Goal: Task Accomplishment & Management: Use online tool/utility

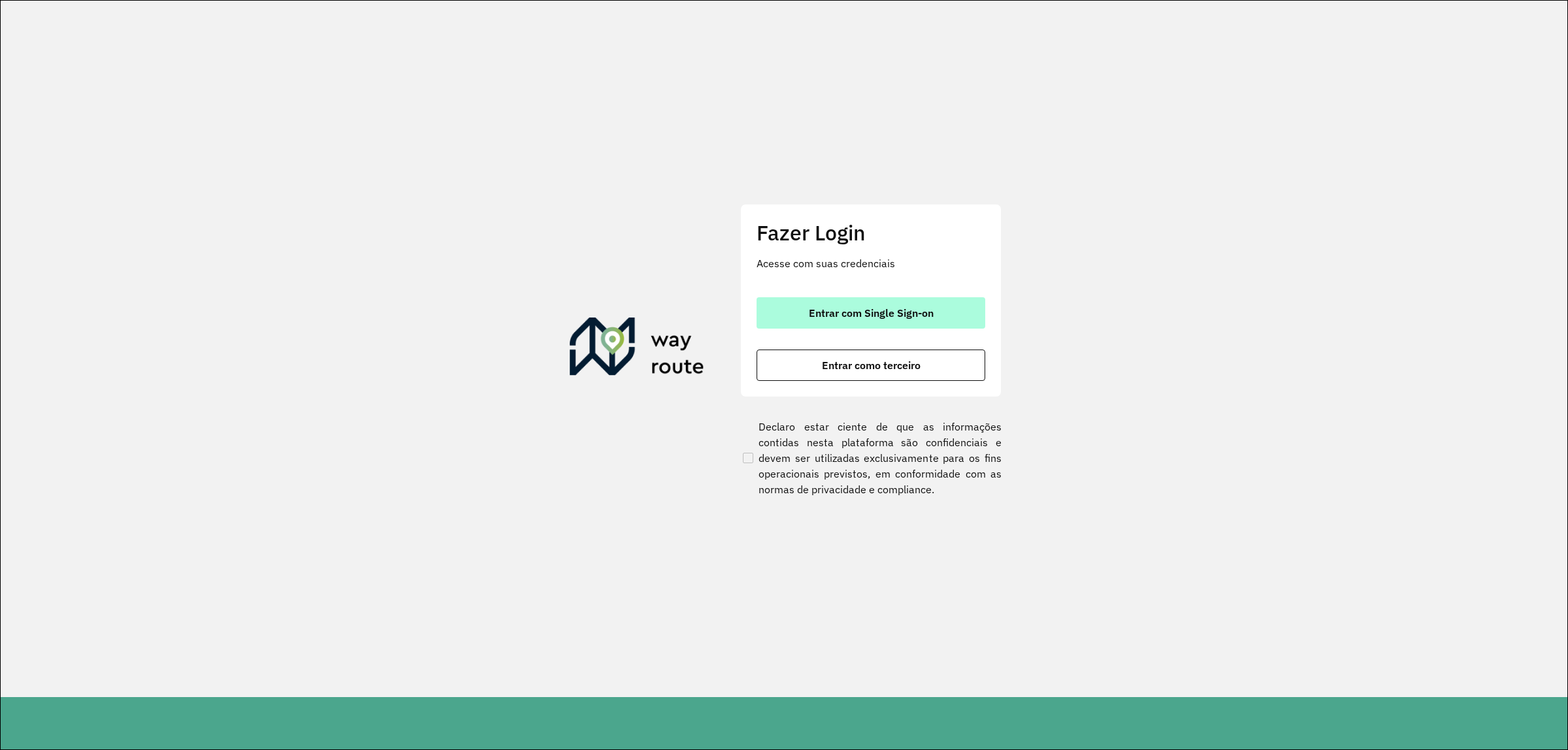
click at [887, 319] on button "Entrar com Single Sign-on" at bounding box center [871, 313] width 229 height 31
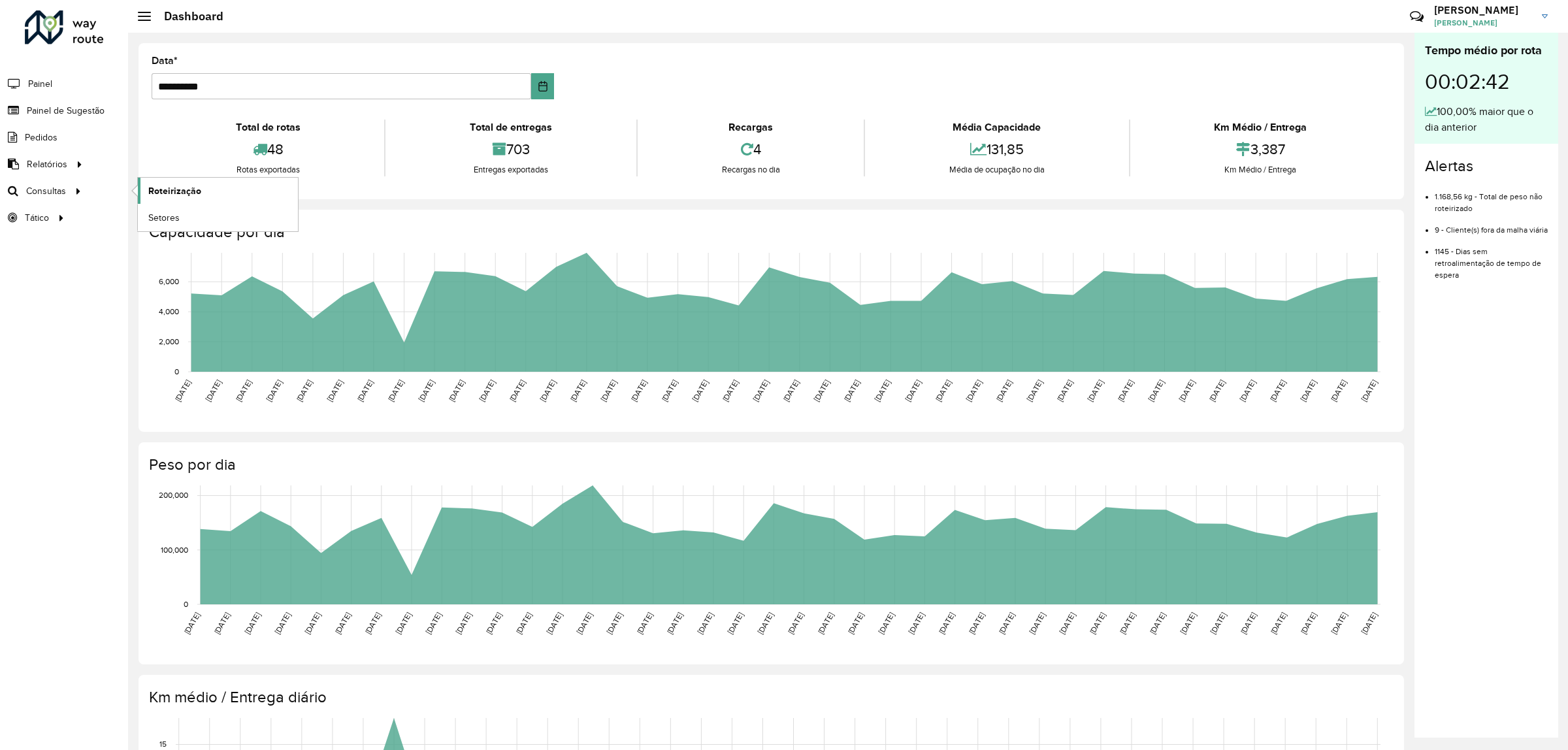
click at [168, 190] on span "Roteirização" at bounding box center [175, 190] width 53 height 14
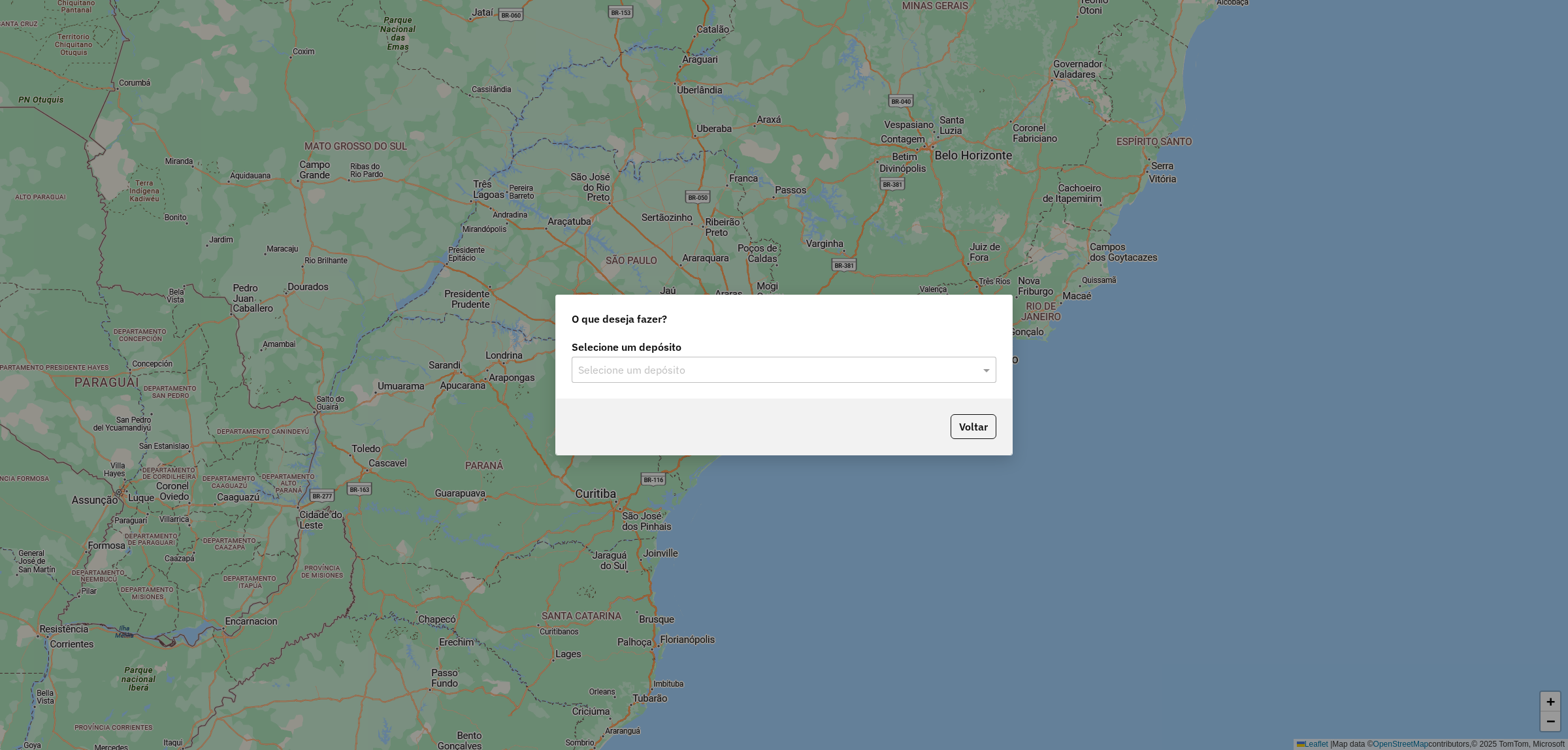
click at [702, 364] on input "text" at bounding box center [771, 370] width 385 height 16
click at [681, 407] on div "CDD Norte" at bounding box center [784, 408] width 424 height 22
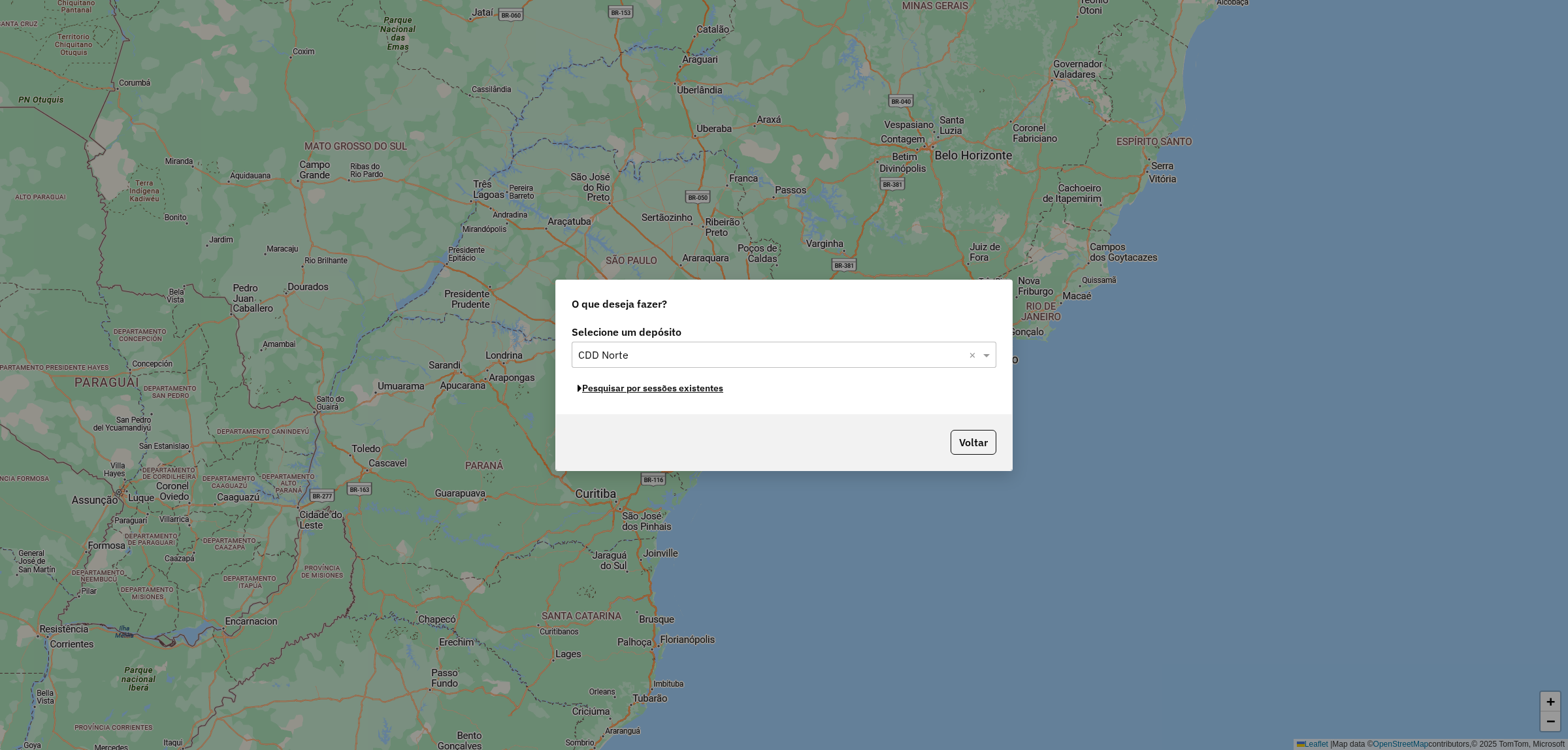
click at [632, 391] on button "Pesquisar por sessões existentes" at bounding box center [651, 388] width 157 height 20
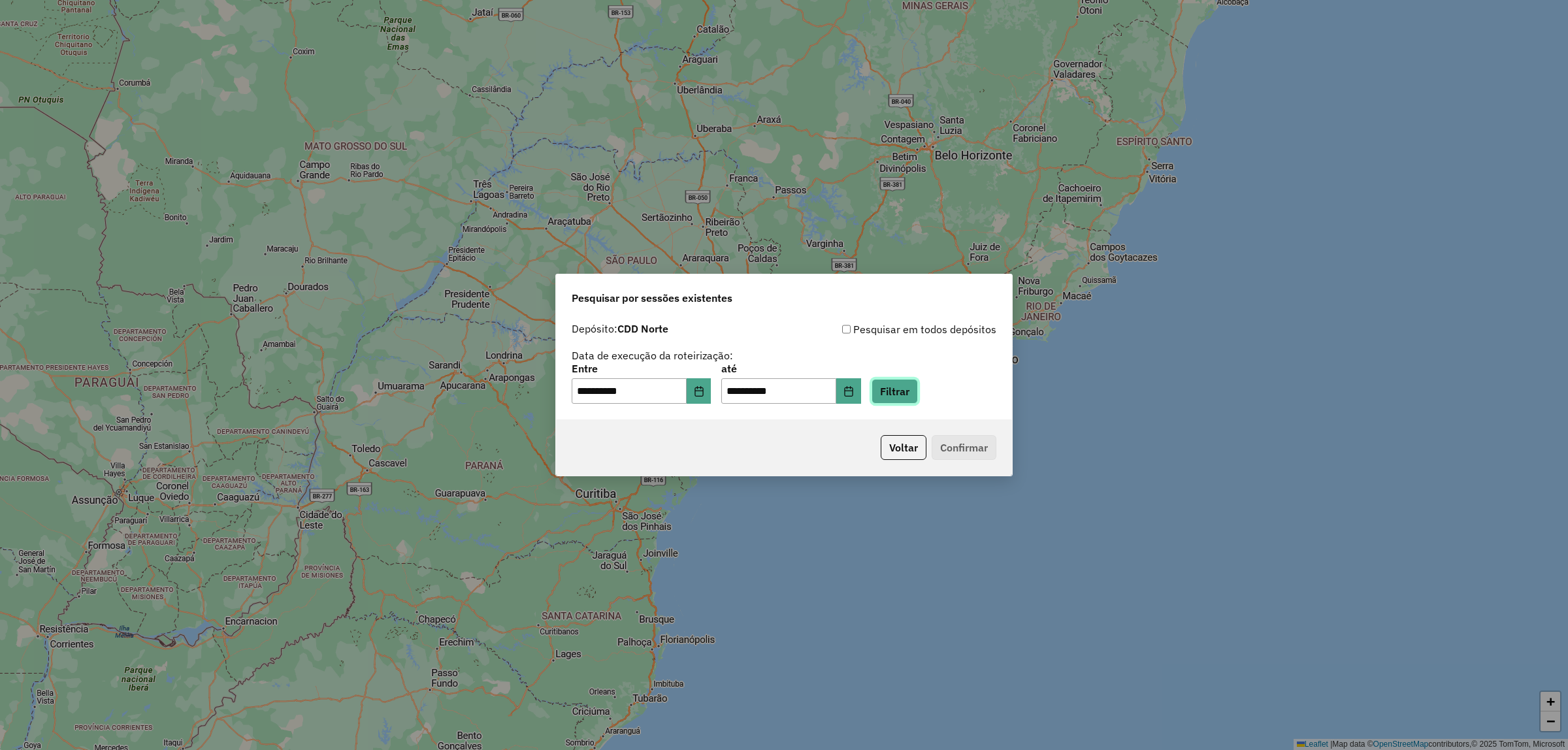
click at [896, 391] on button "Filtrar" at bounding box center [894, 391] width 47 height 25
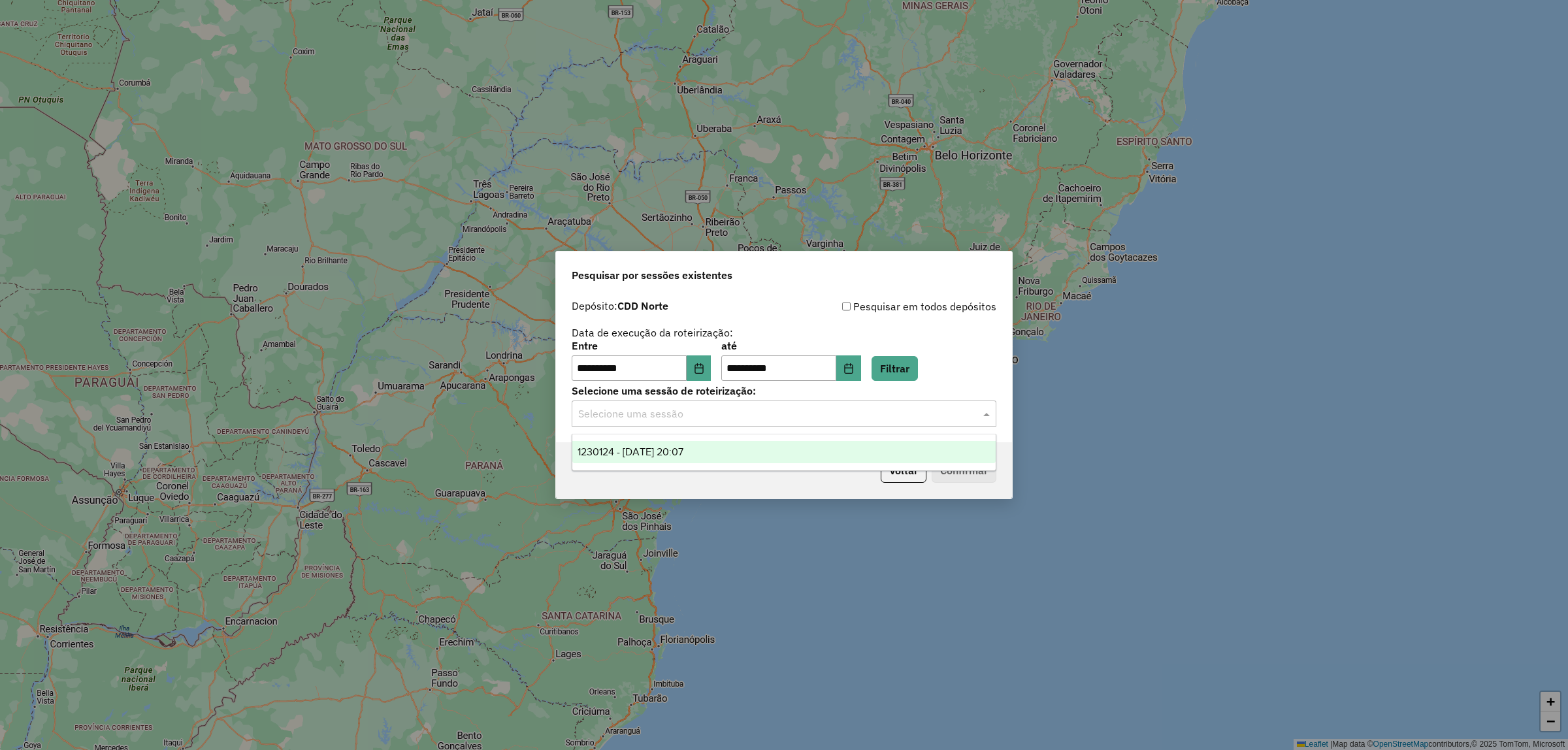
click at [809, 417] on input "text" at bounding box center [771, 414] width 385 height 16
click at [730, 446] on div "1230124 - 15/08/2025 20:07" at bounding box center [784, 452] width 424 height 22
click at [954, 474] on button "Confirmar" at bounding box center [964, 470] width 65 height 25
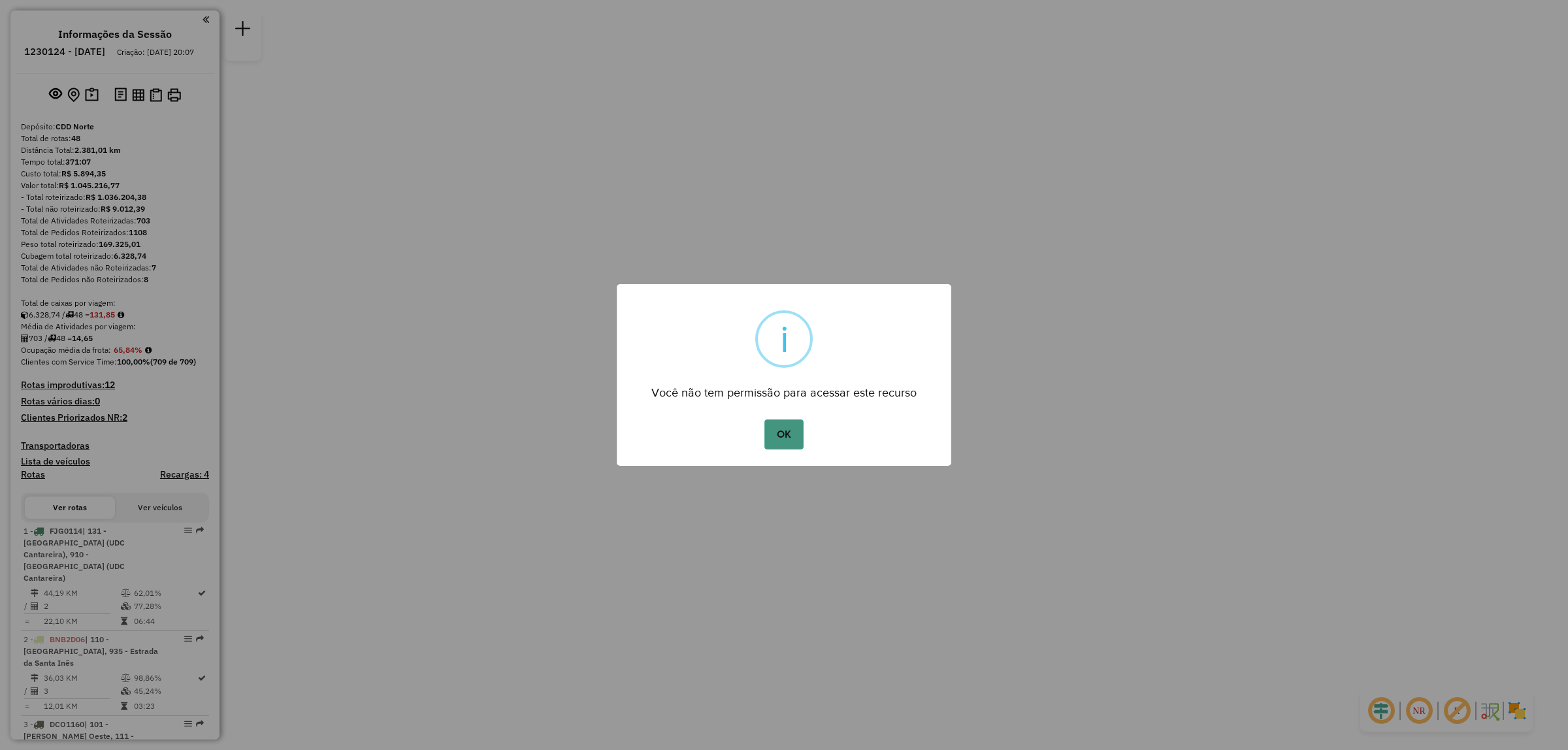
click at [795, 444] on button "OK" at bounding box center [784, 434] width 38 height 30
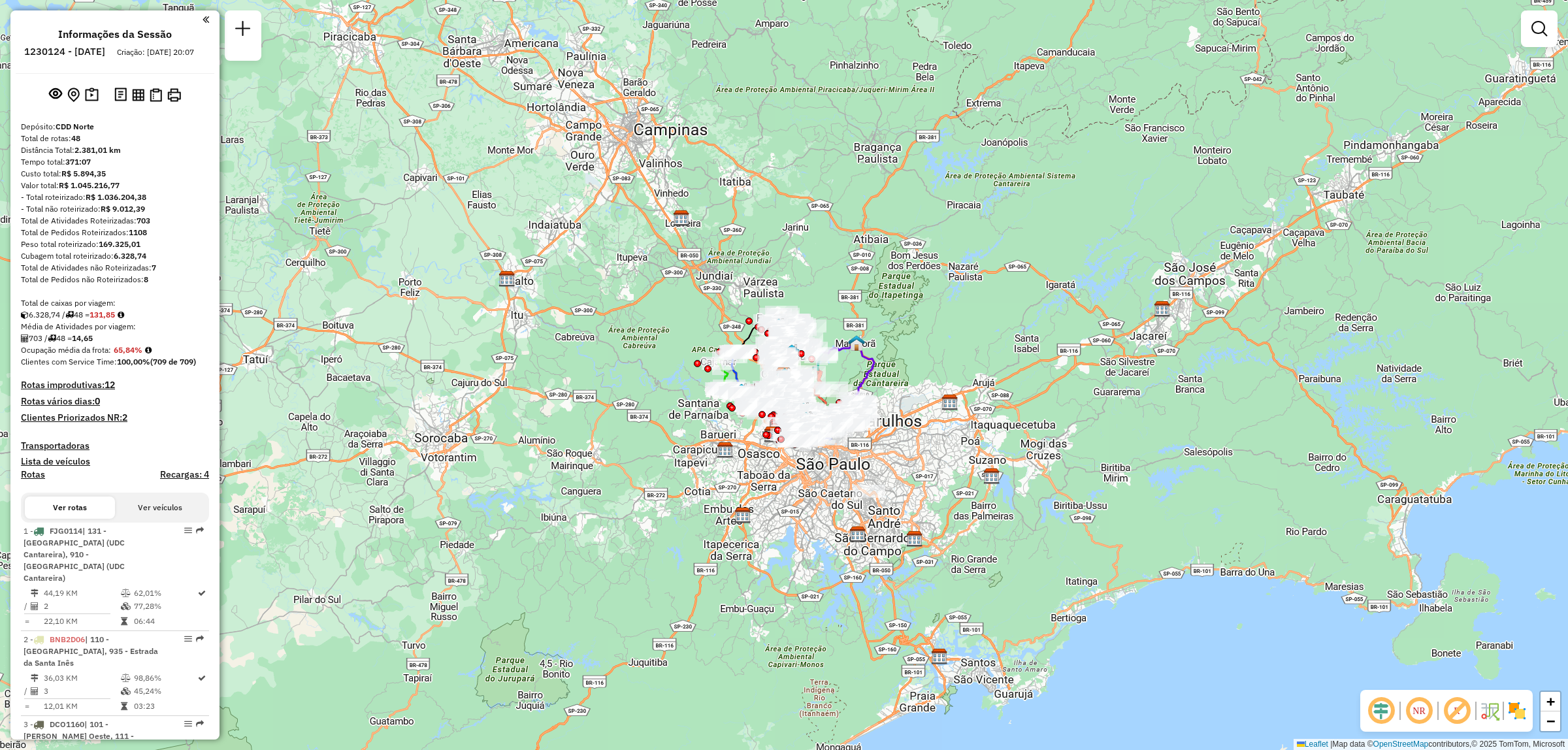
scroll to position [1647, 0]
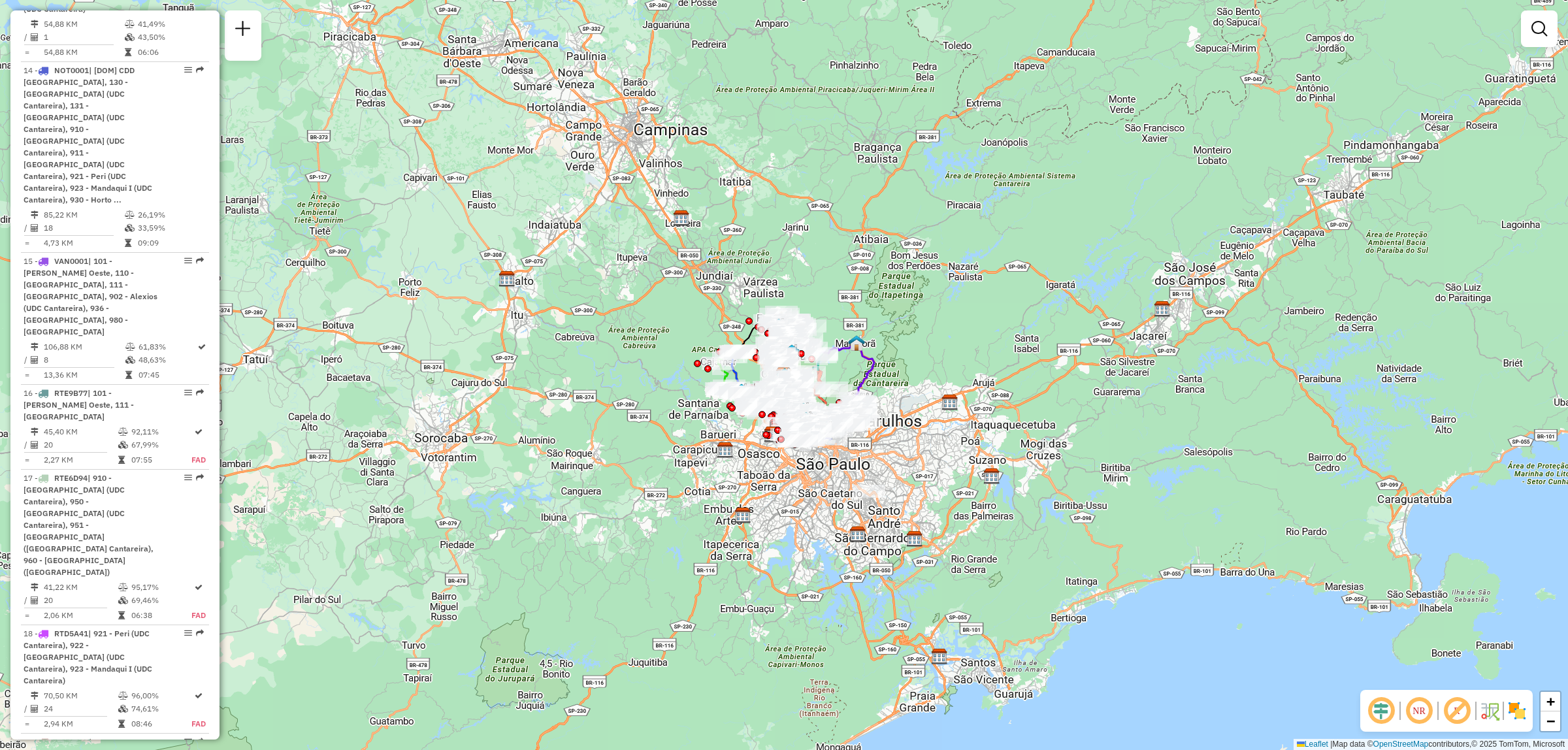
click at [444, 309] on div "Janela de atendimento Grade de atendimento Capacidade Transportadoras Veículos …" at bounding box center [784, 375] width 1568 height 750
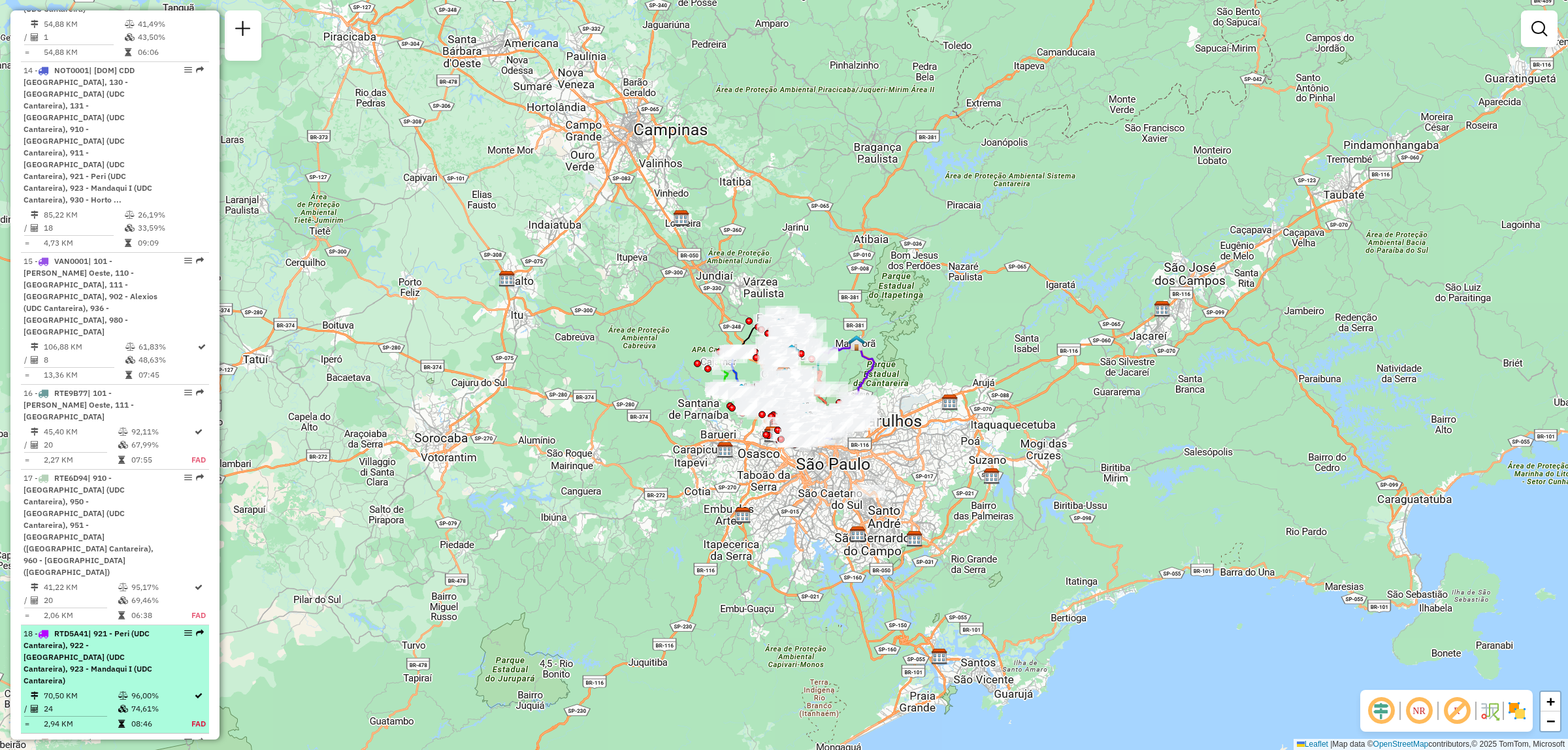
click at [196, 629] on em at bounding box center [200, 633] width 8 height 8
select select "**********"
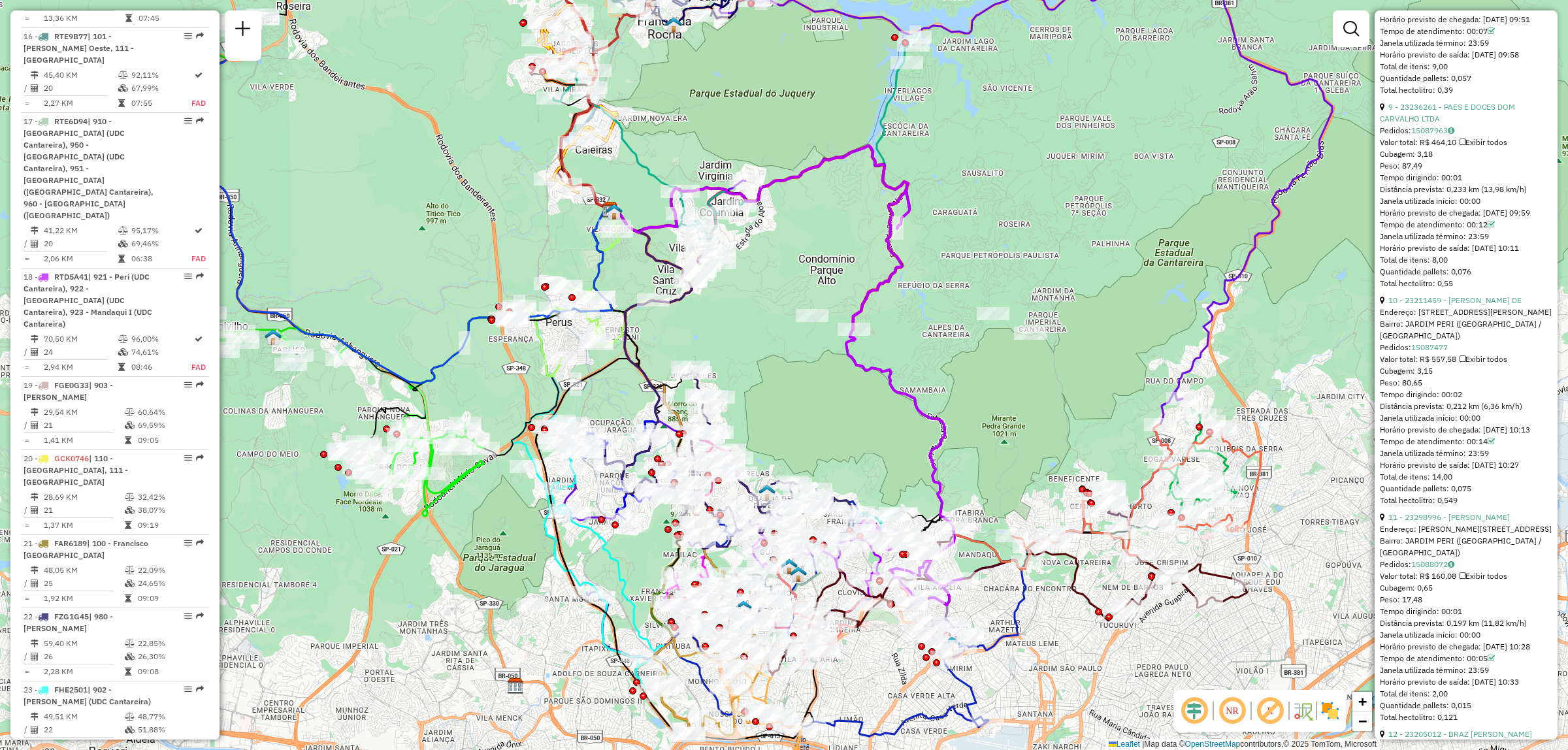
scroll to position [1357, 0]
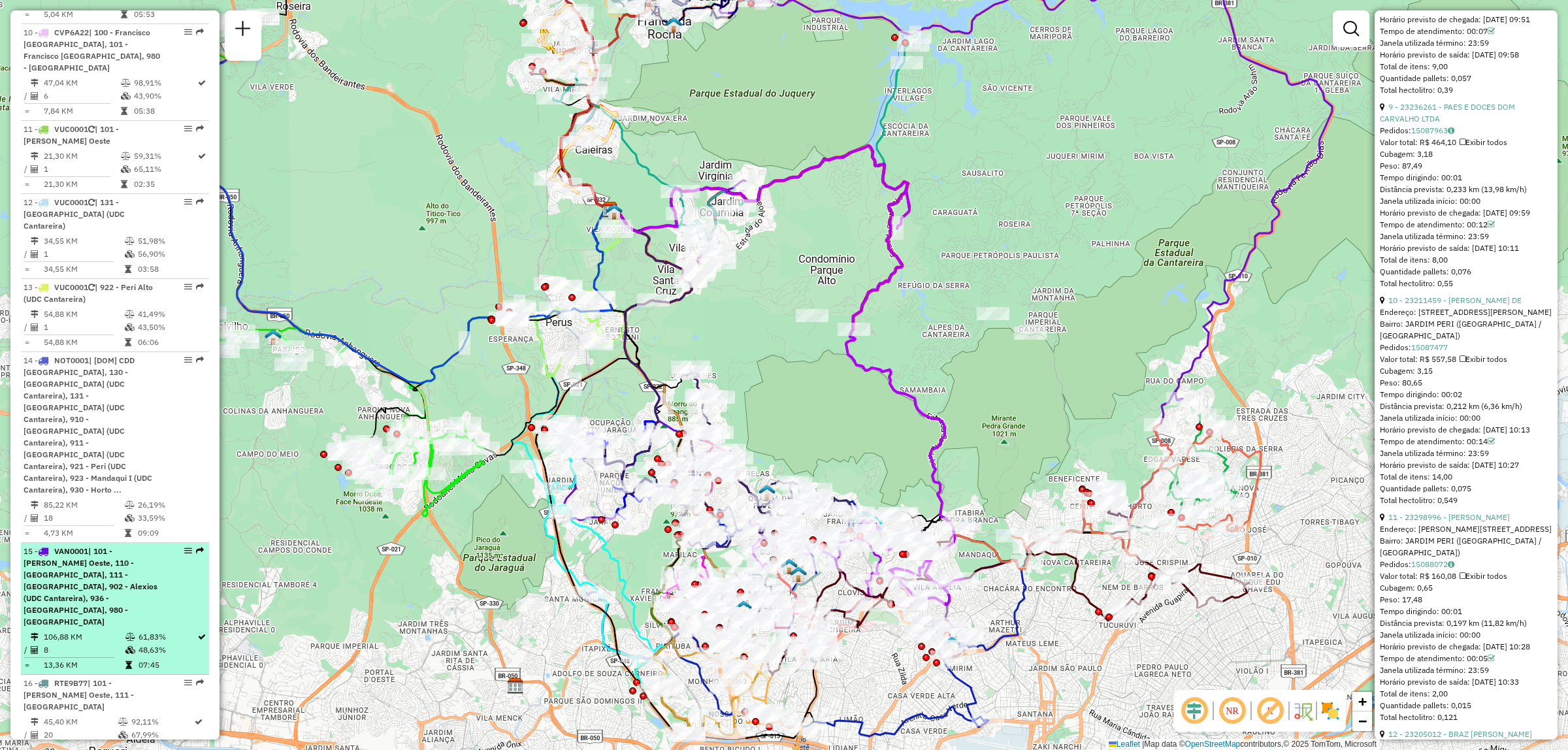
click at [196, 547] on em at bounding box center [200, 550] width 8 height 8
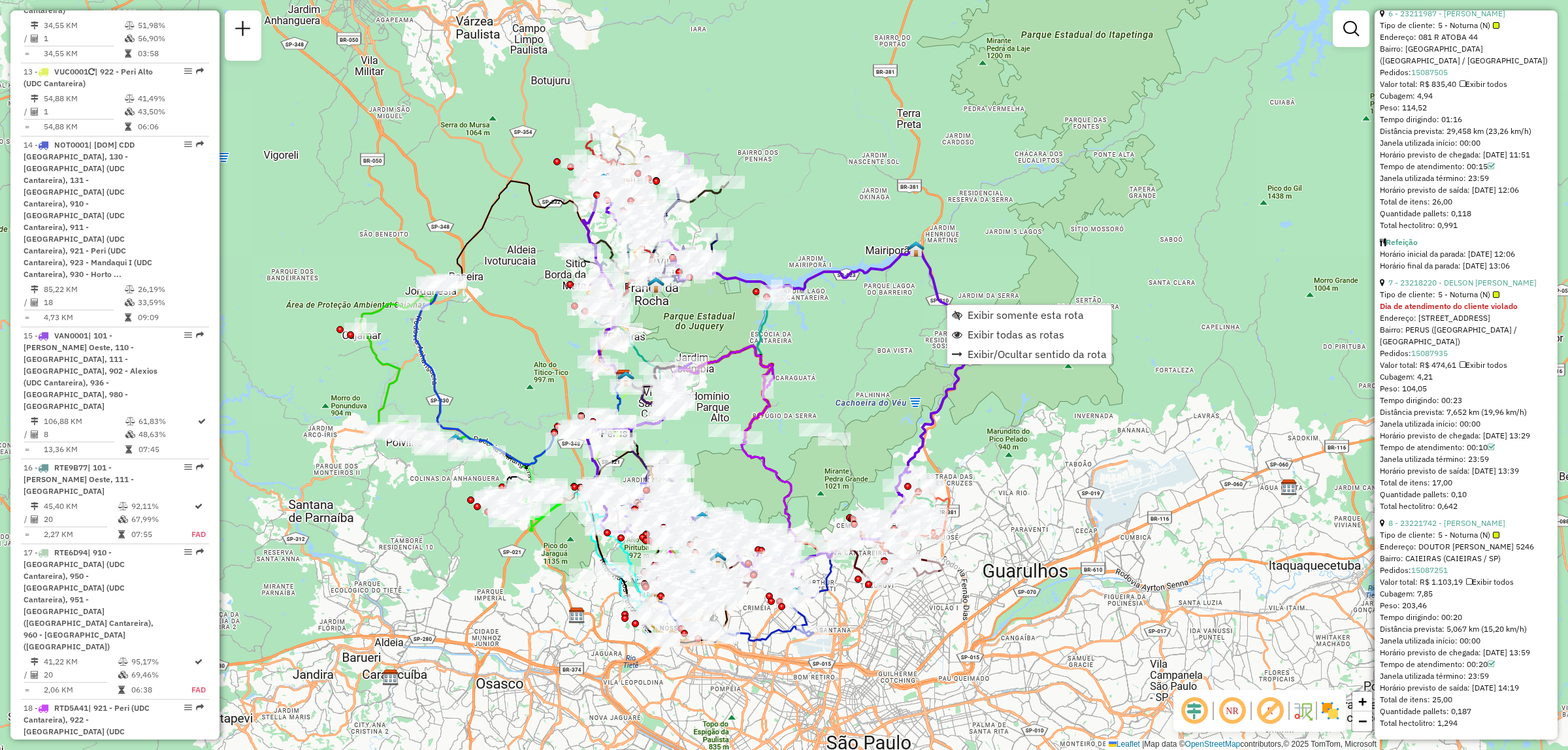
scroll to position [1713, 0]
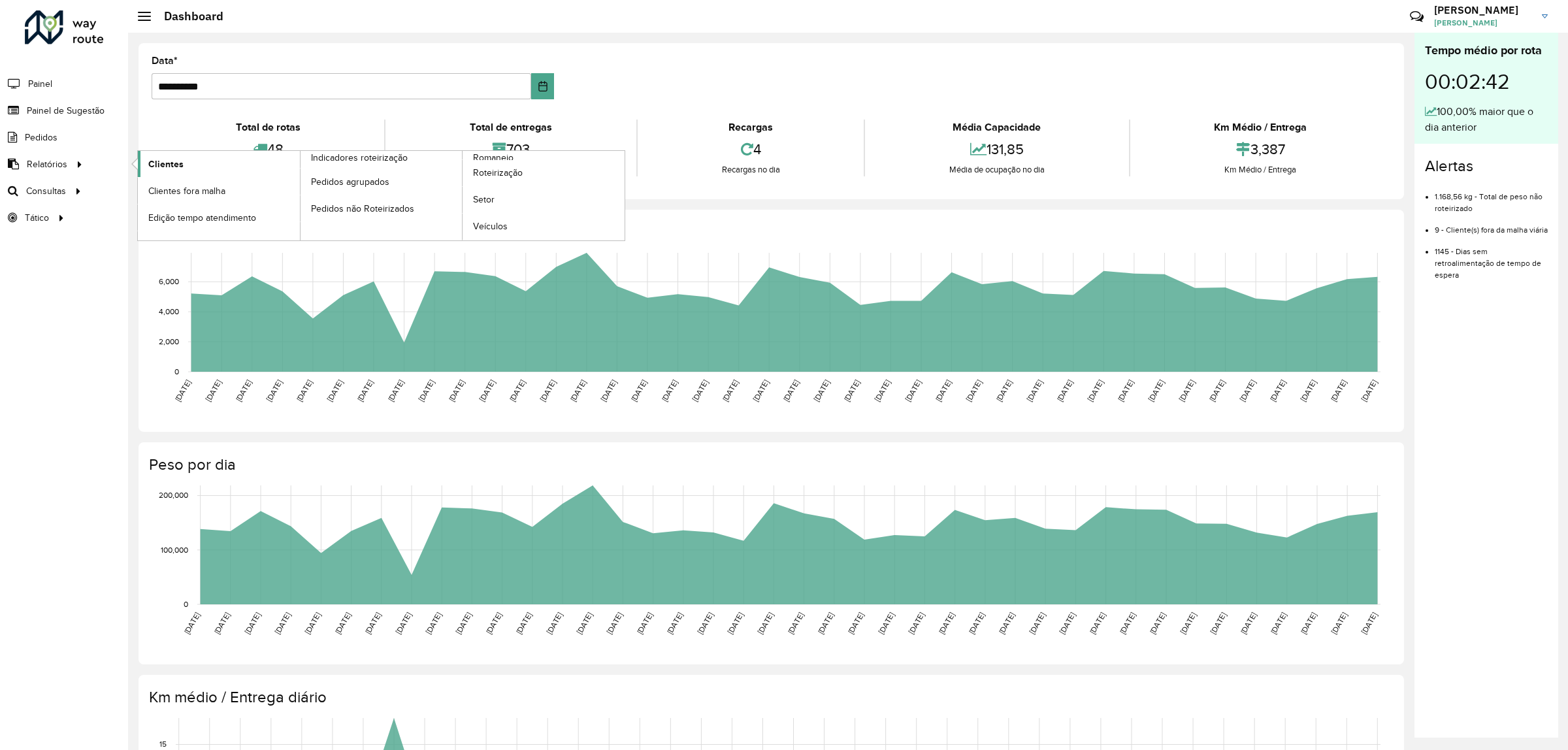
click at [178, 162] on span "Clientes" at bounding box center [166, 164] width 36 height 14
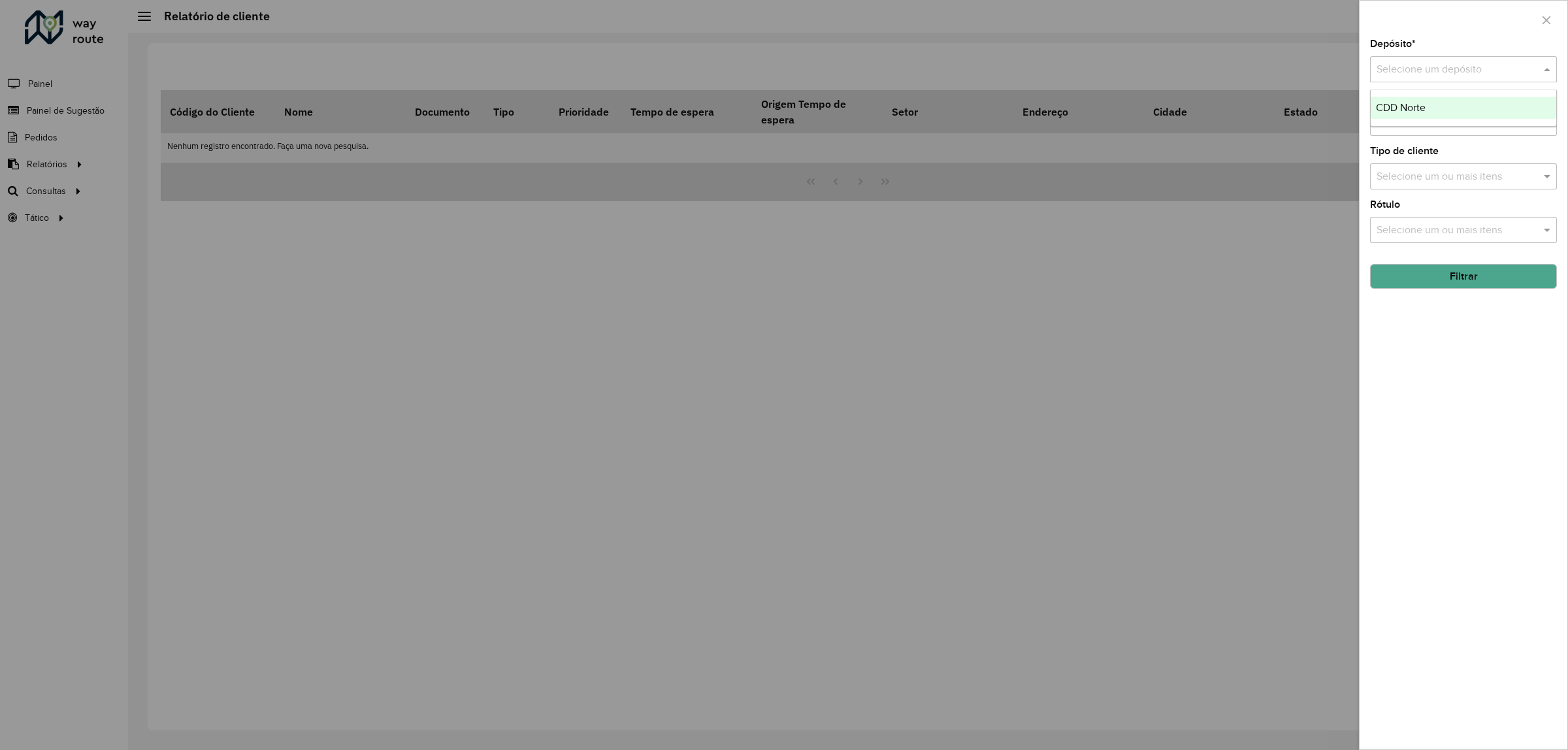
click at [1435, 64] on input "text" at bounding box center [1450, 70] width 147 height 16
click at [1419, 105] on span "CDD Norte" at bounding box center [1400, 107] width 49 height 11
click at [1458, 285] on button "Filtrar" at bounding box center [1464, 276] width 187 height 25
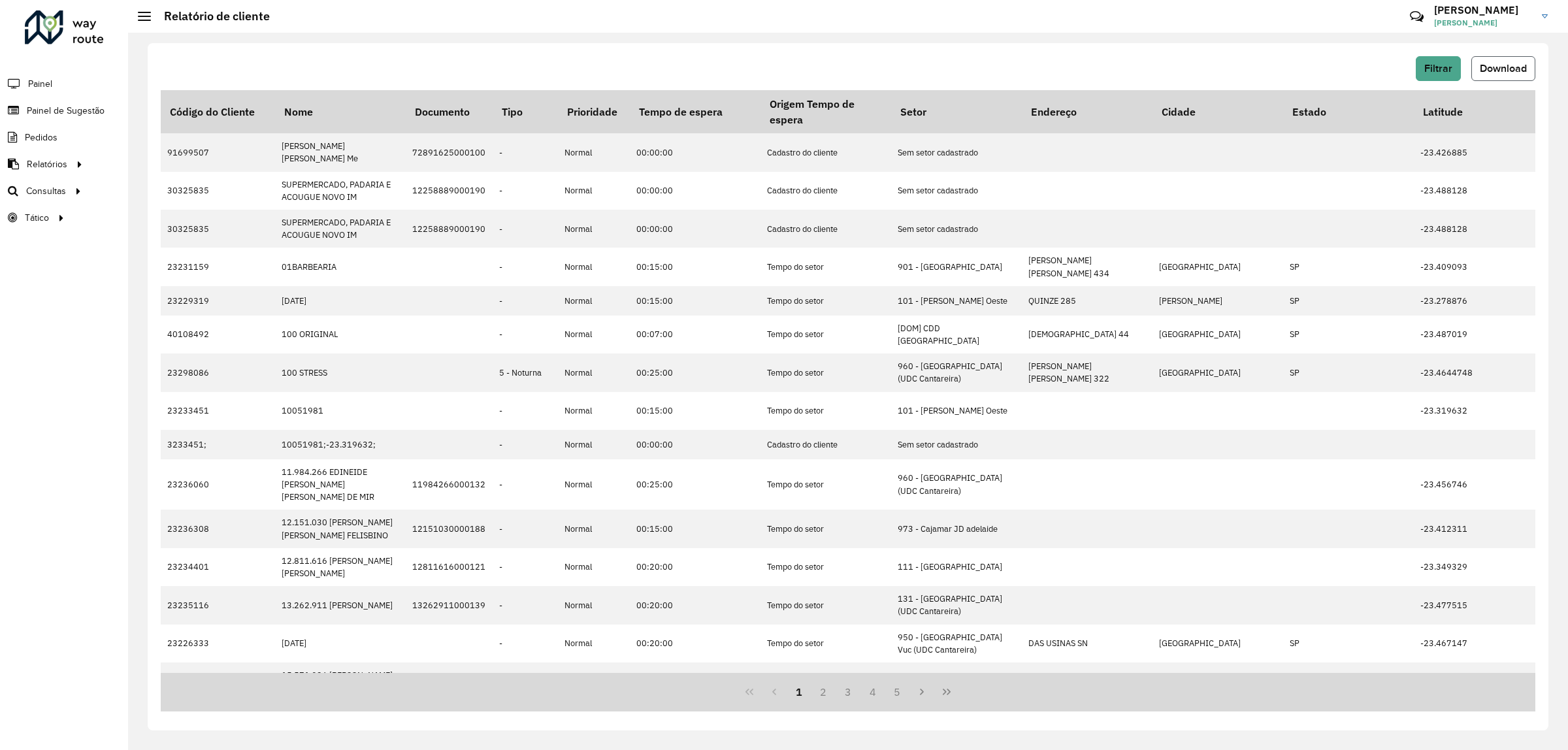
click at [1491, 66] on span "Download" at bounding box center [1503, 69] width 47 height 11
